Goal: Transaction & Acquisition: Purchase product/service

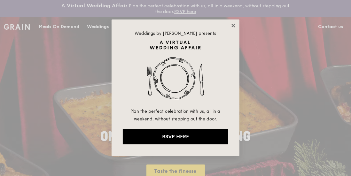
drag, startPoint x: 232, startPoint y: 24, endPoint x: 228, endPoint y: 26, distance: 4.8
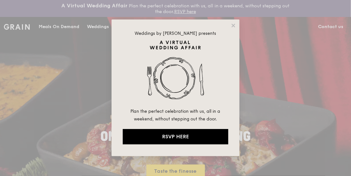
click at [233, 24] on icon at bounding box center [234, 26] width 6 height 6
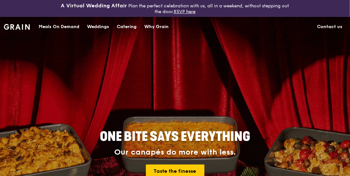
click at [126, 25] on div "Catering" at bounding box center [127, 26] width 20 height 19
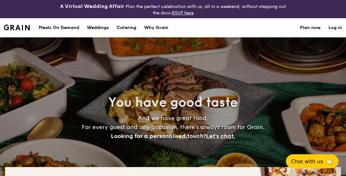
select select
click at [63, 27] on div "Meals On Demand" at bounding box center [59, 27] width 41 height 19
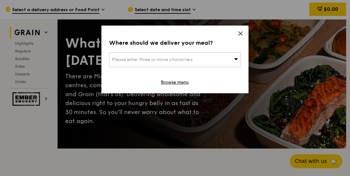
click at [165, 58] on span "Please enter three or more characters" at bounding box center [152, 59] width 81 height 5
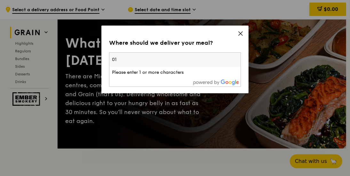
type input "018981"
type input "[EMAIL_ADDRESS][PERSON_NAME][DOMAIN_NAME]"
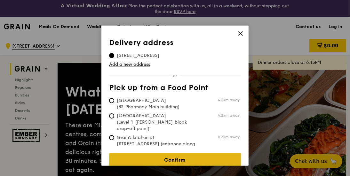
click at [178, 158] on link "Confirm" at bounding box center [175, 159] width 132 height 13
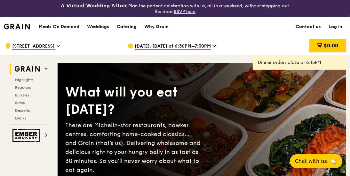
click at [213, 45] on icon at bounding box center [214, 46] width 3 height 6
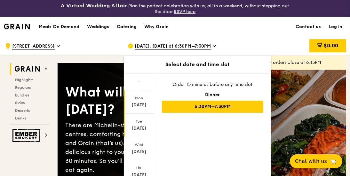
click at [138, 126] on div "[DATE]" at bounding box center [139, 128] width 28 height 6
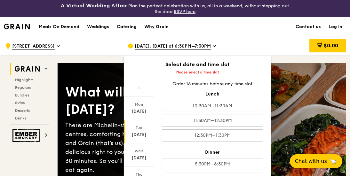
scroll to position [10, 0]
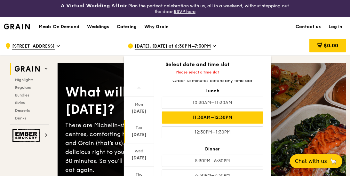
click at [230, 119] on div "11:30AM–12:30PM" at bounding box center [212, 118] width 101 height 12
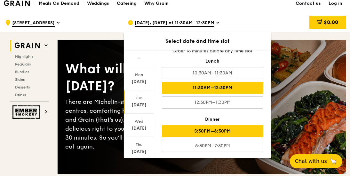
scroll to position [32, 0]
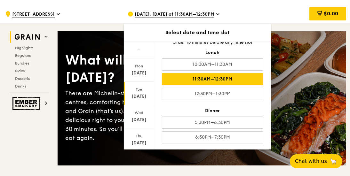
click at [214, 12] on span "[DATE], [DATE] at 11:30AM–12:30PM" at bounding box center [175, 14] width 80 height 7
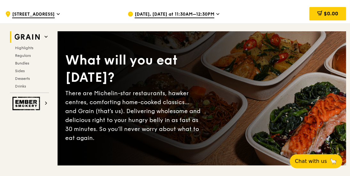
click at [219, 13] on div "[DATE], [DATE] at 11:30AM–12:30PM" at bounding box center [184, 13] width 112 height 19
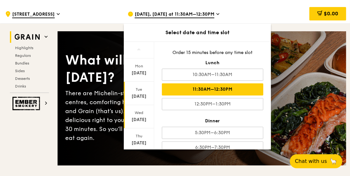
click at [138, 115] on div "[DATE]" at bounding box center [139, 116] width 30 height 23
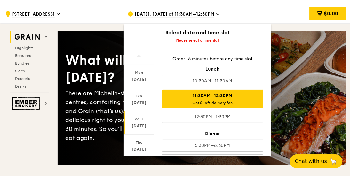
click at [234, 98] on div "11:30AM–12:30PM Get $1 off delivery fee" at bounding box center [212, 99] width 101 height 19
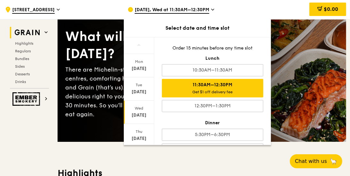
scroll to position [64, 0]
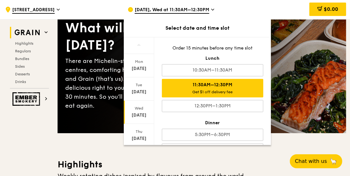
click at [236, 88] on div "11:30AM–12:30PM Get $1 off delivery fee" at bounding box center [212, 88] width 101 height 19
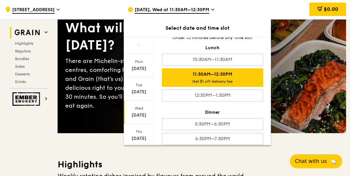
scroll to position [17, 0]
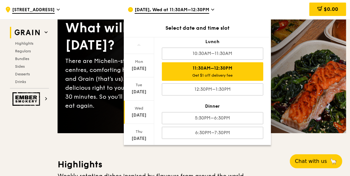
click at [302, 82] on div "What will you eat [DATE]? There are Michelin-star restaurants, hawker centres, …" at bounding box center [202, 66] width 288 height 109
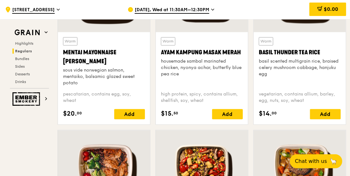
scroll to position [640, 0]
